Goal: Information Seeking & Learning: Learn about a topic

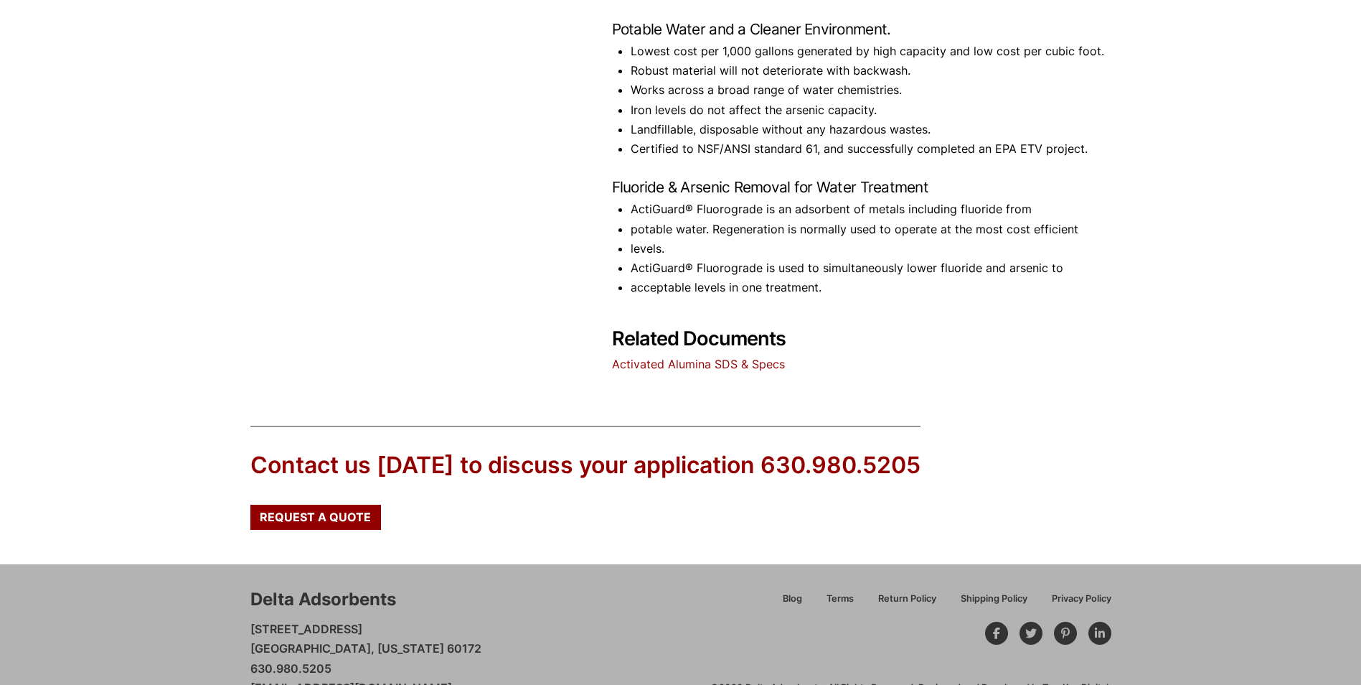
scroll to position [718, 0]
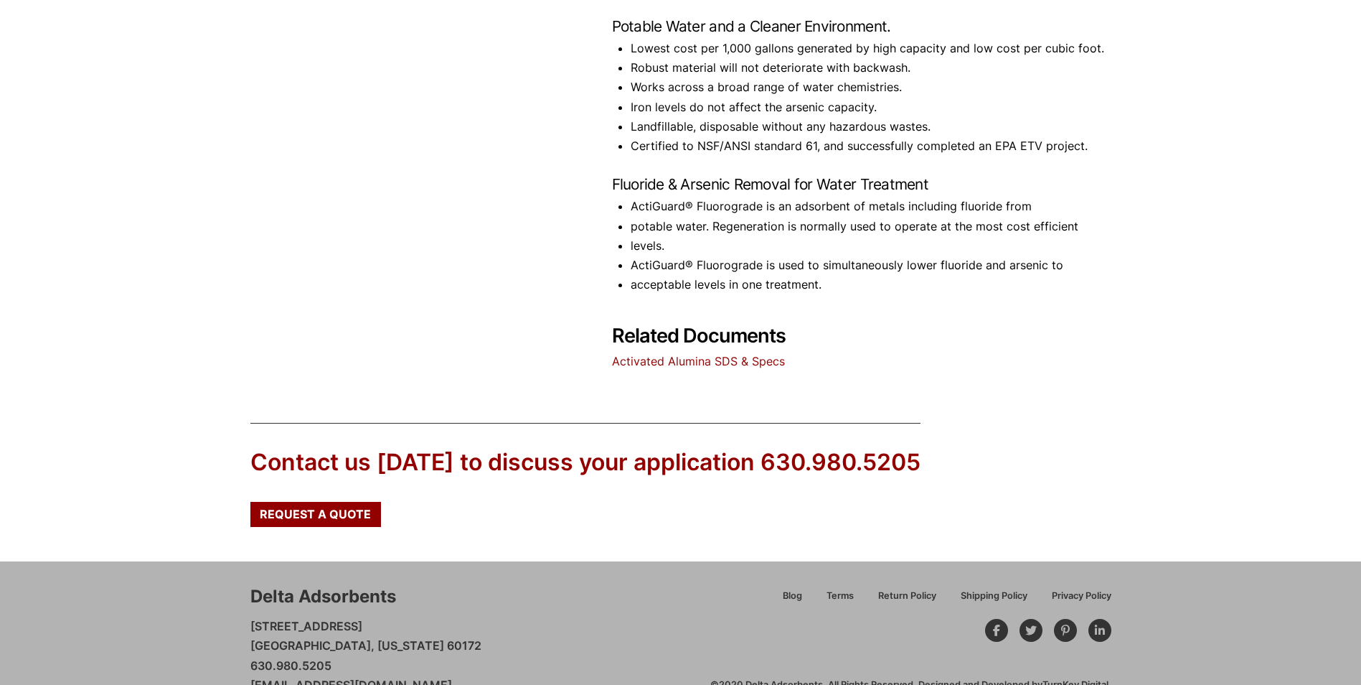
click at [713, 362] on link "Activated Alumina SDS & Specs" at bounding box center [698, 361] width 173 height 14
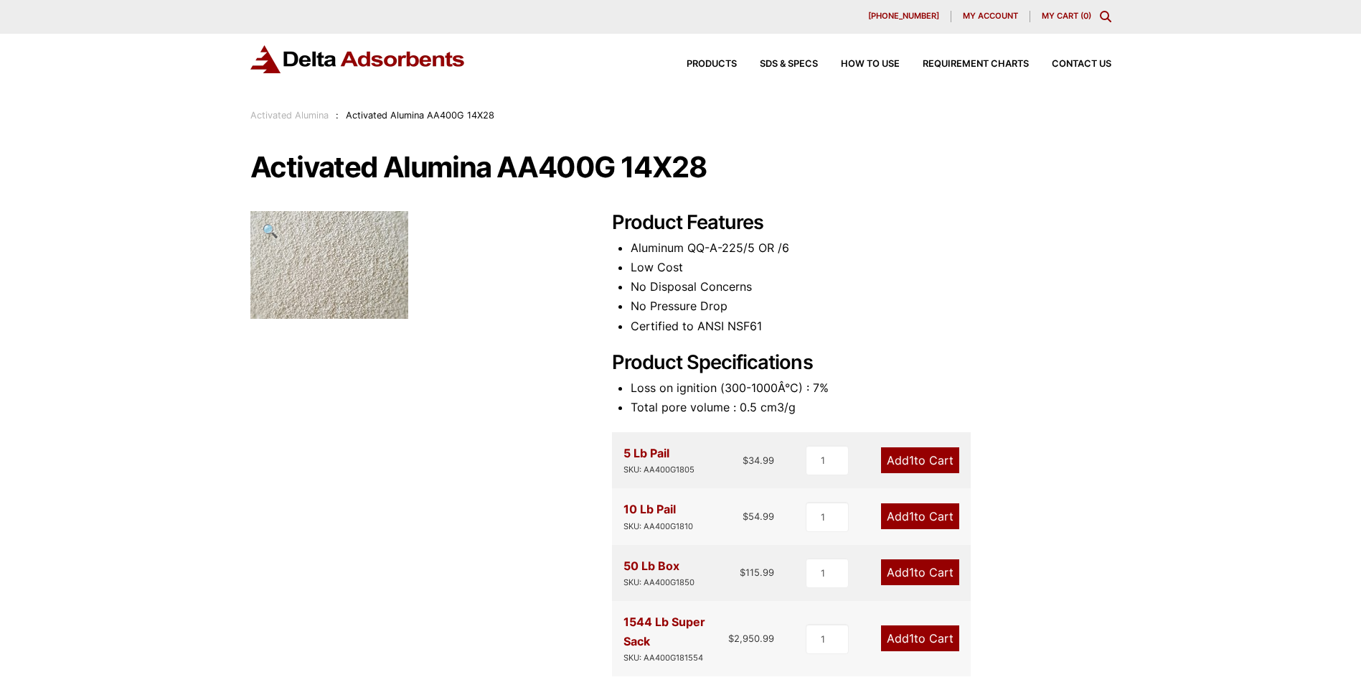
scroll to position [0, 0]
click at [282, 115] on link "Activated Alumina" at bounding box center [289, 116] width 78 height 11
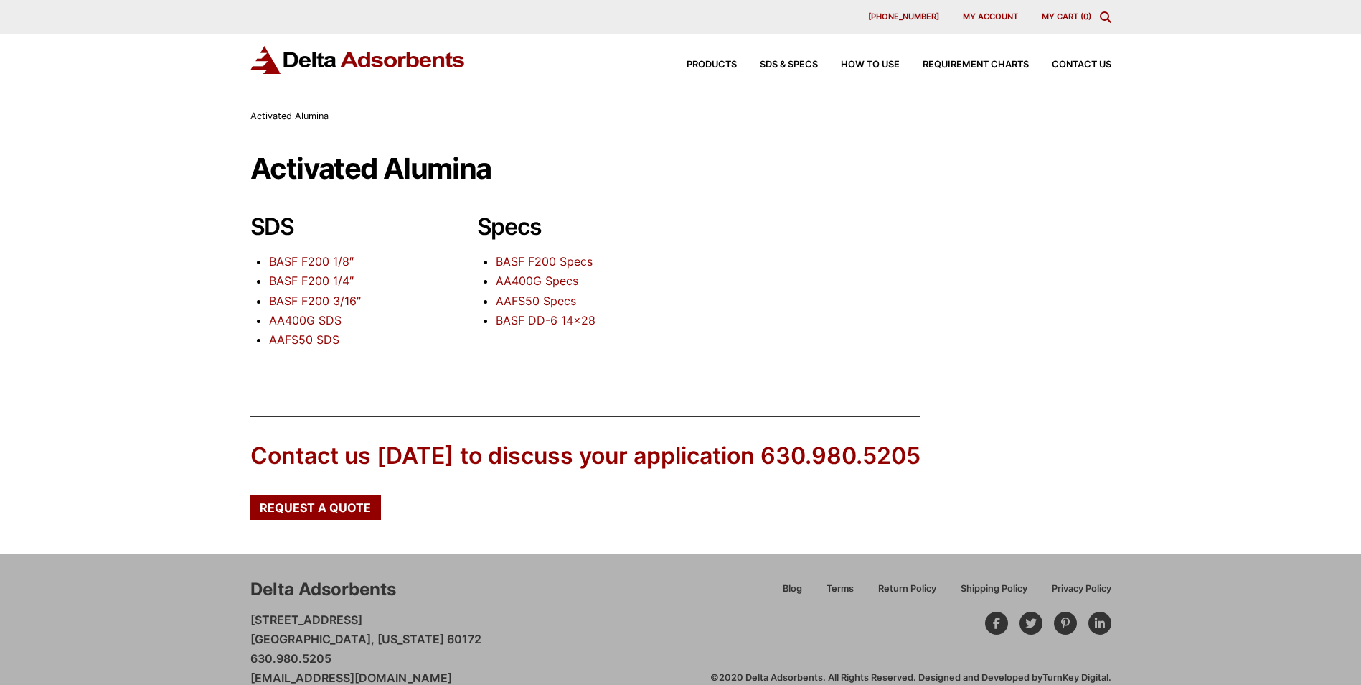
click at [533, 277] on link "AA400G Specs" at bounding box center [537, 280] width 83 height 14
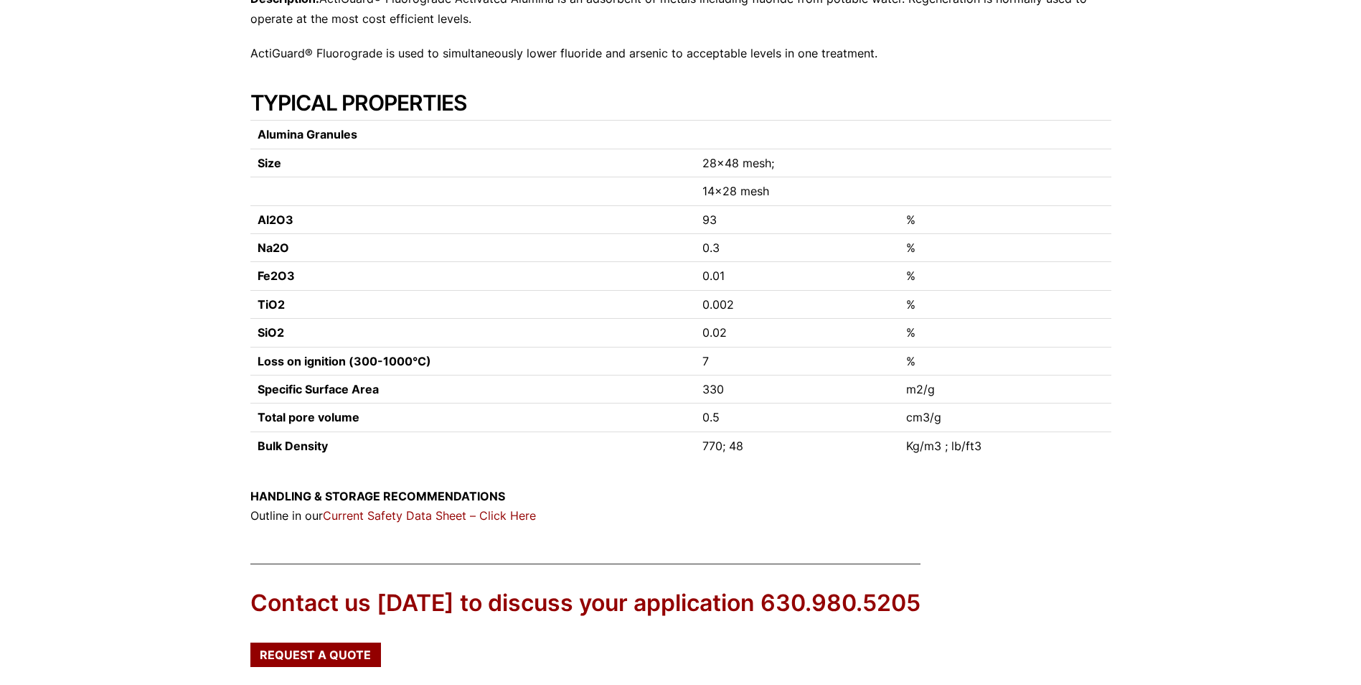
scroll to position [287, 0]
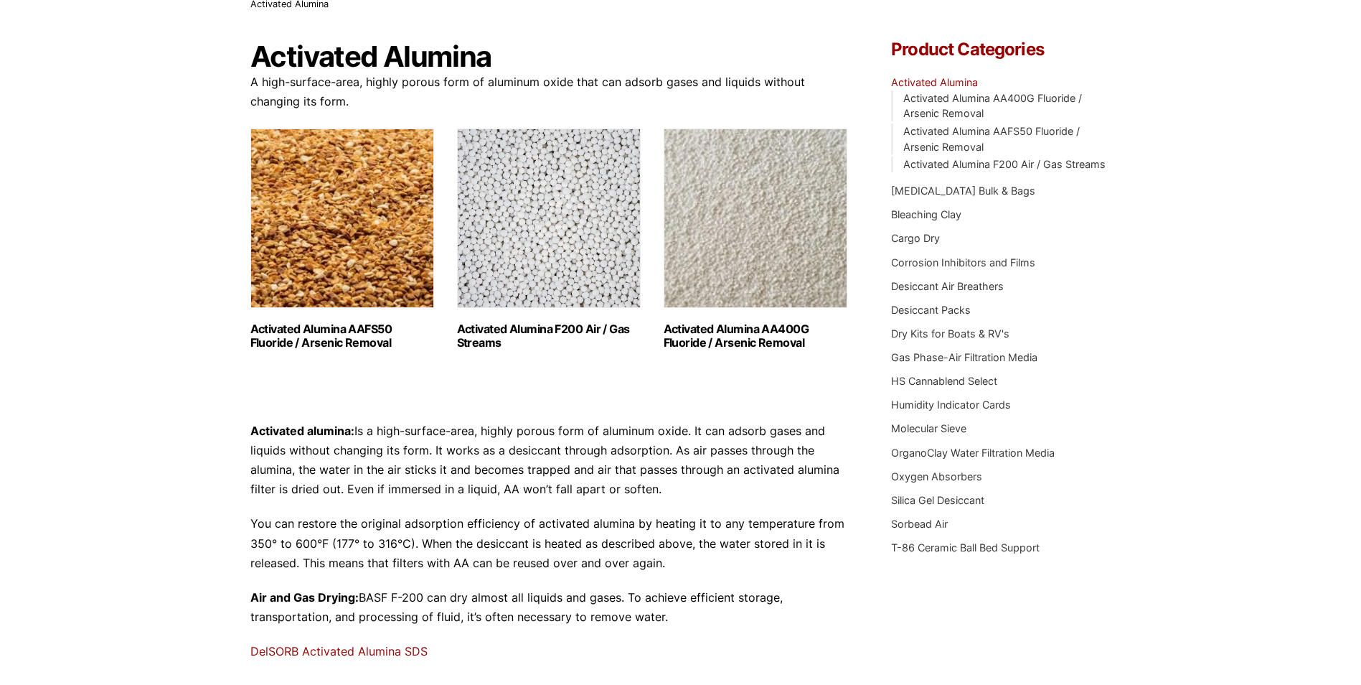
scroll to position [91, 0]
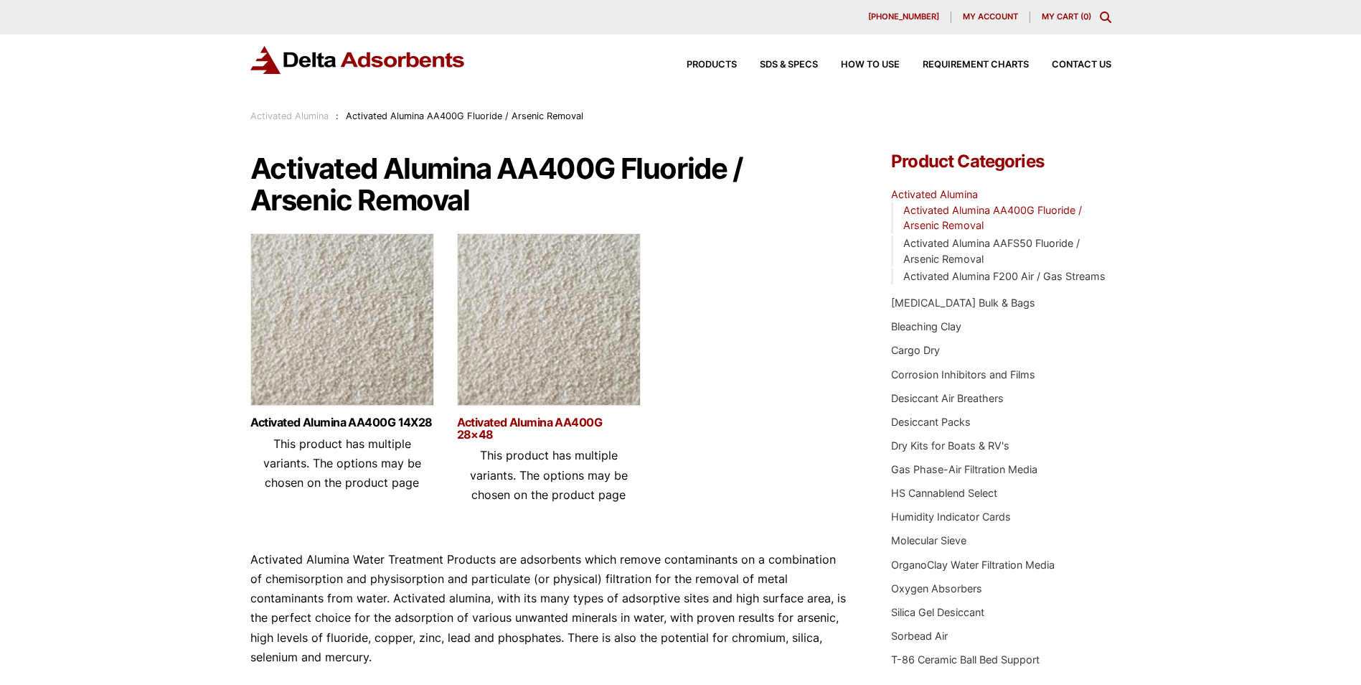
click at [576, 427] on link "Activated Alumina AA400G 28×48" at bounding box center [549, 428] width 184 height 24
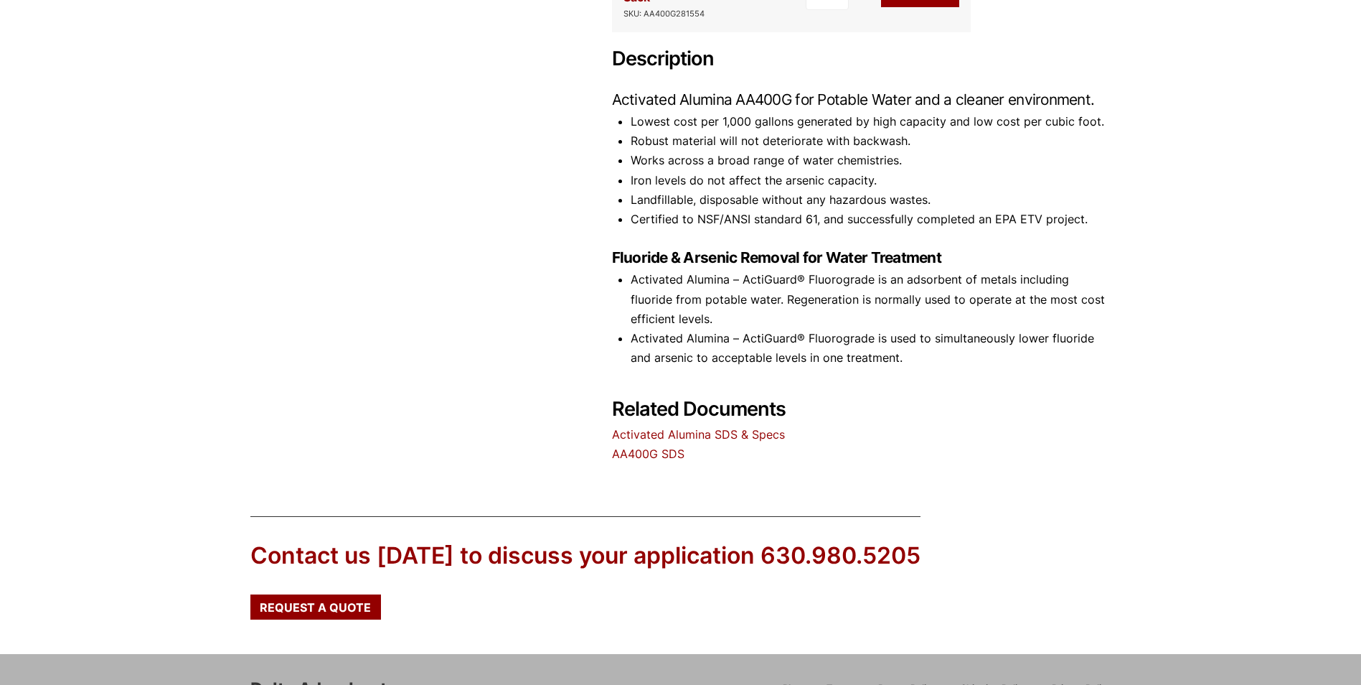
scroll to position [646, 0]
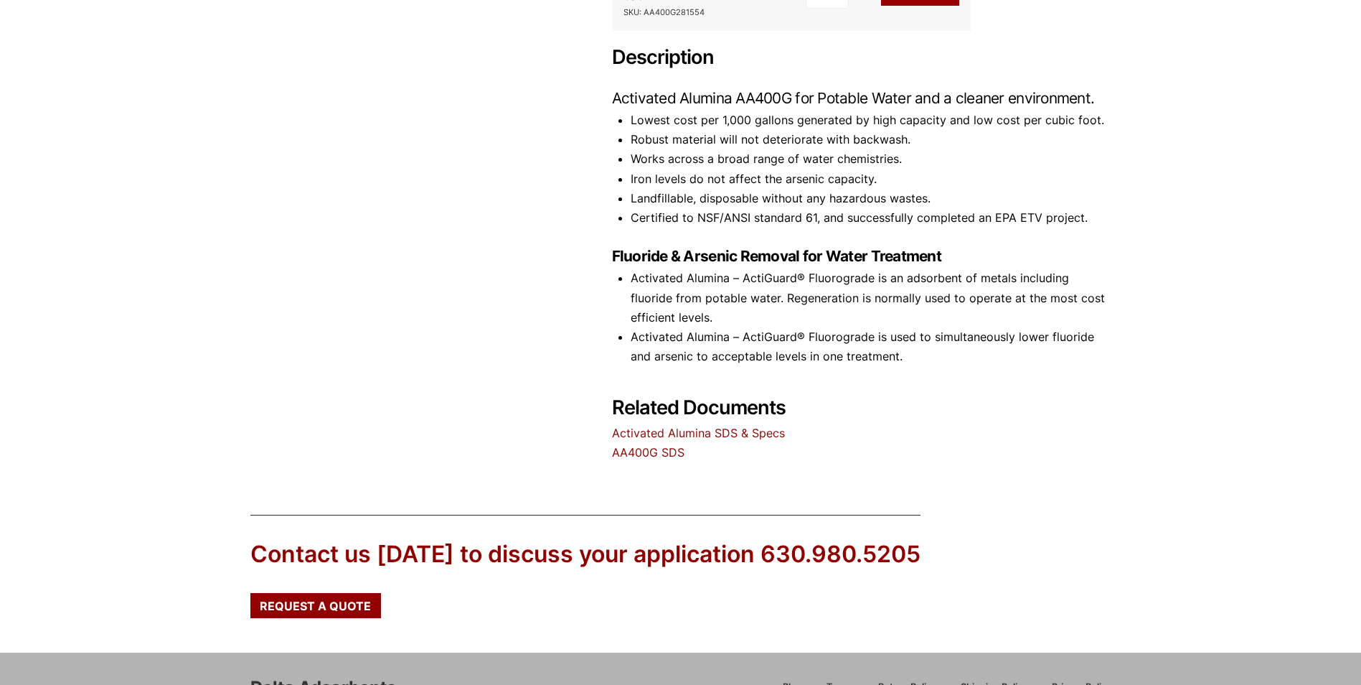
click at [692, 432] on link "Activated Alumina SDS & Specs" at bounding box center [698, 433] width 173 height 14
